Goal: Information Seeking & Learning: Find specific fact

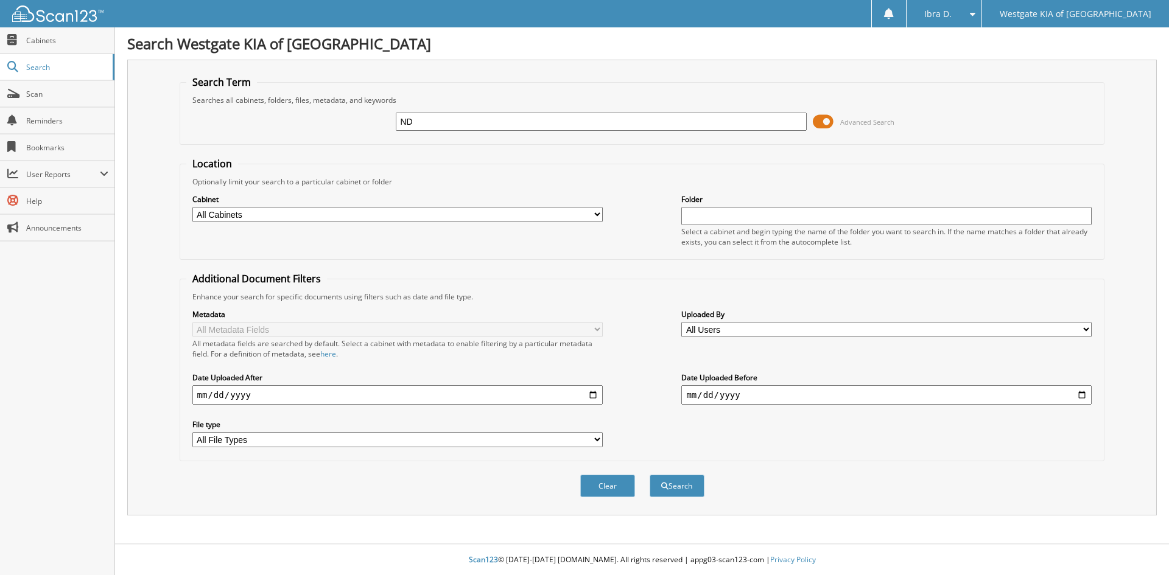
type input "N"
paste input "KA15317"
type input "KA15317"
click at [650, 475] on button "Search" at bounding box center [677, 486] width 55 height 23
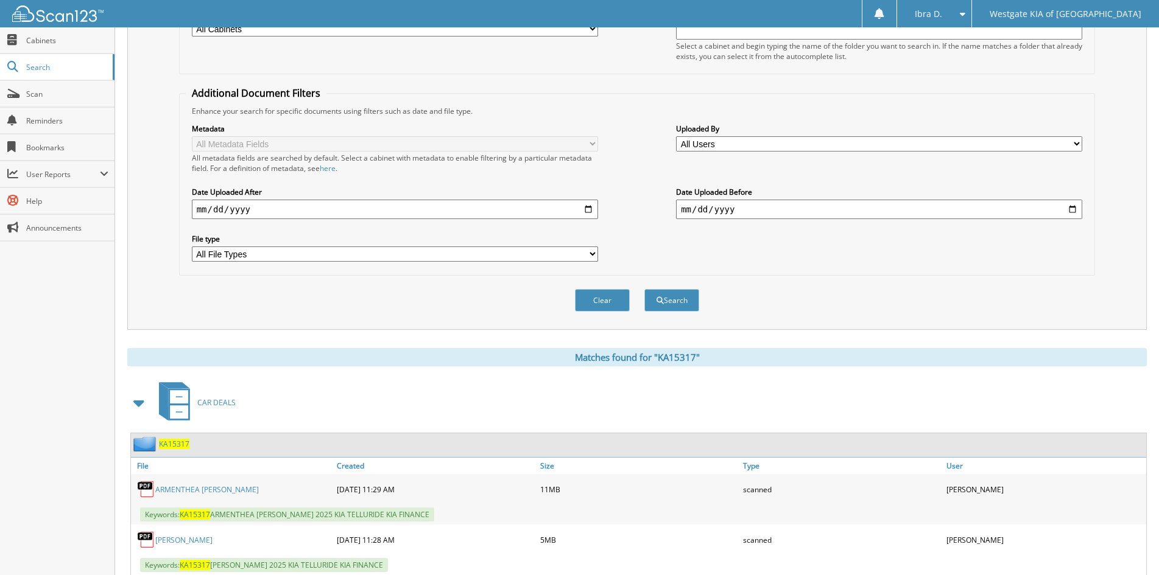
scroll to position [223, 0]
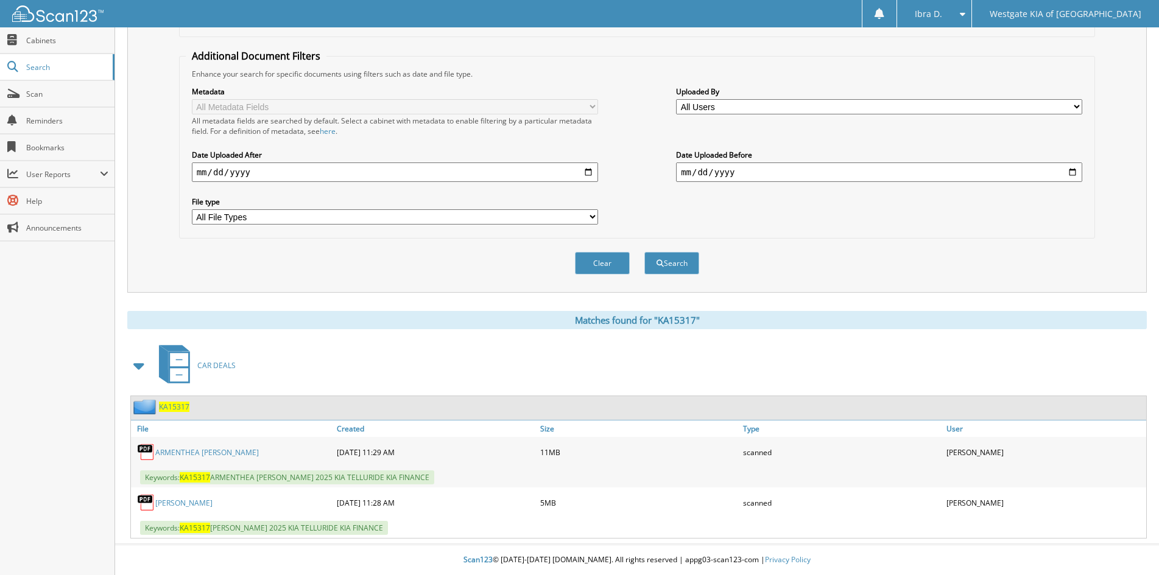
click at [213, 501] on link "[PERSON_NAME]" at bounding box center [183, 503] width 57 height 10
click at [621, 271] on button "Clear" at bounding box center [602, 263] width 55 height 23
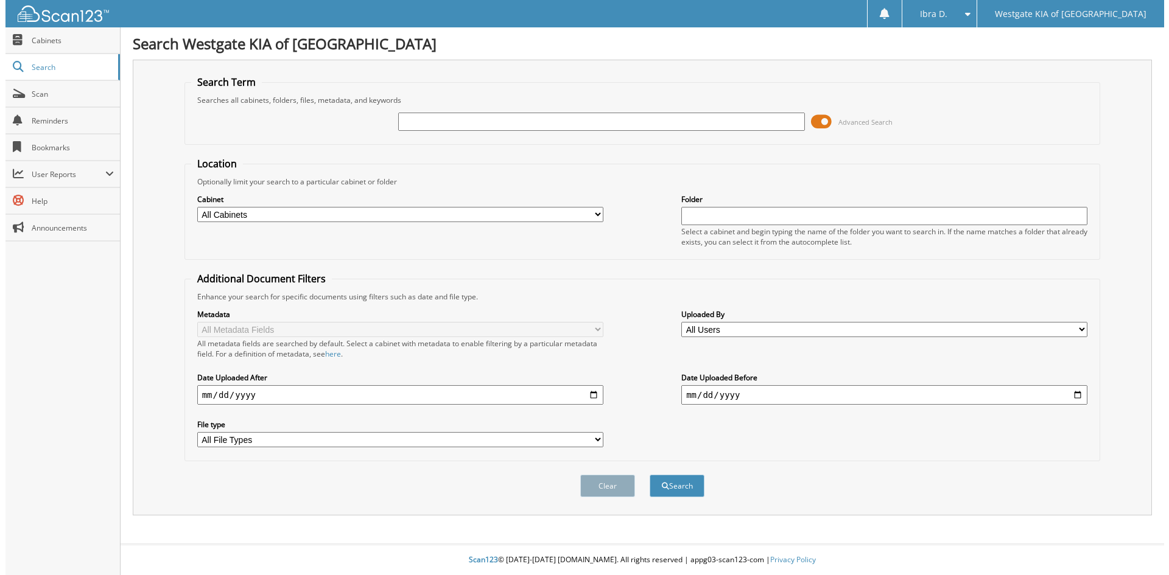
scroll to position [0, 0]
click at [48, 96] on span "Scan" at bounding box center [67, 94] width 82 height 10
